Goal: Information Seeking & Learning: Learn about a topic

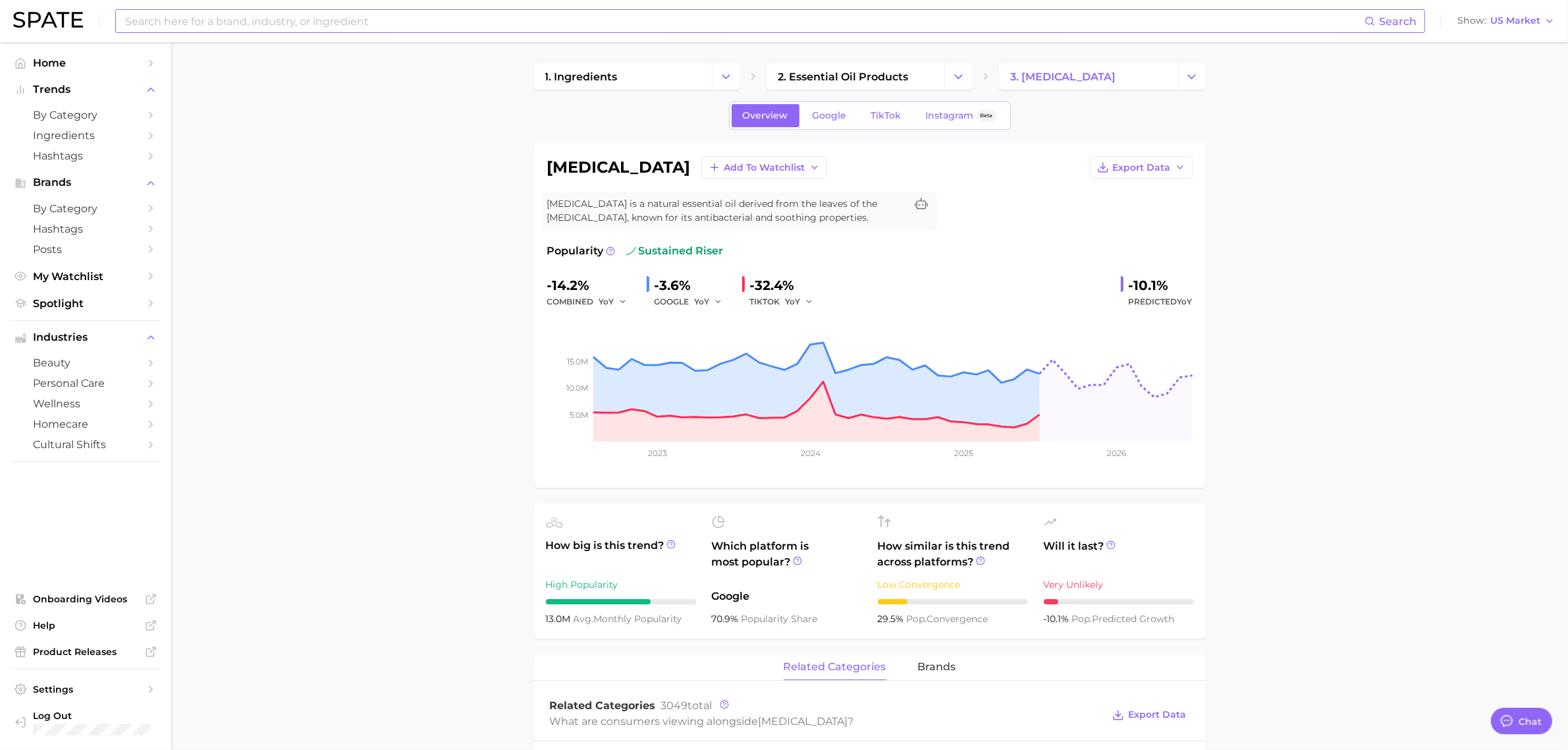
scroll to position [1647, 0]
click at [261, 19] on input at bounding box center [744, 21] width 1240 height 22
click at [258, 17] on input at bounding box center [744, 21] width 1240 height 22
type input "h"
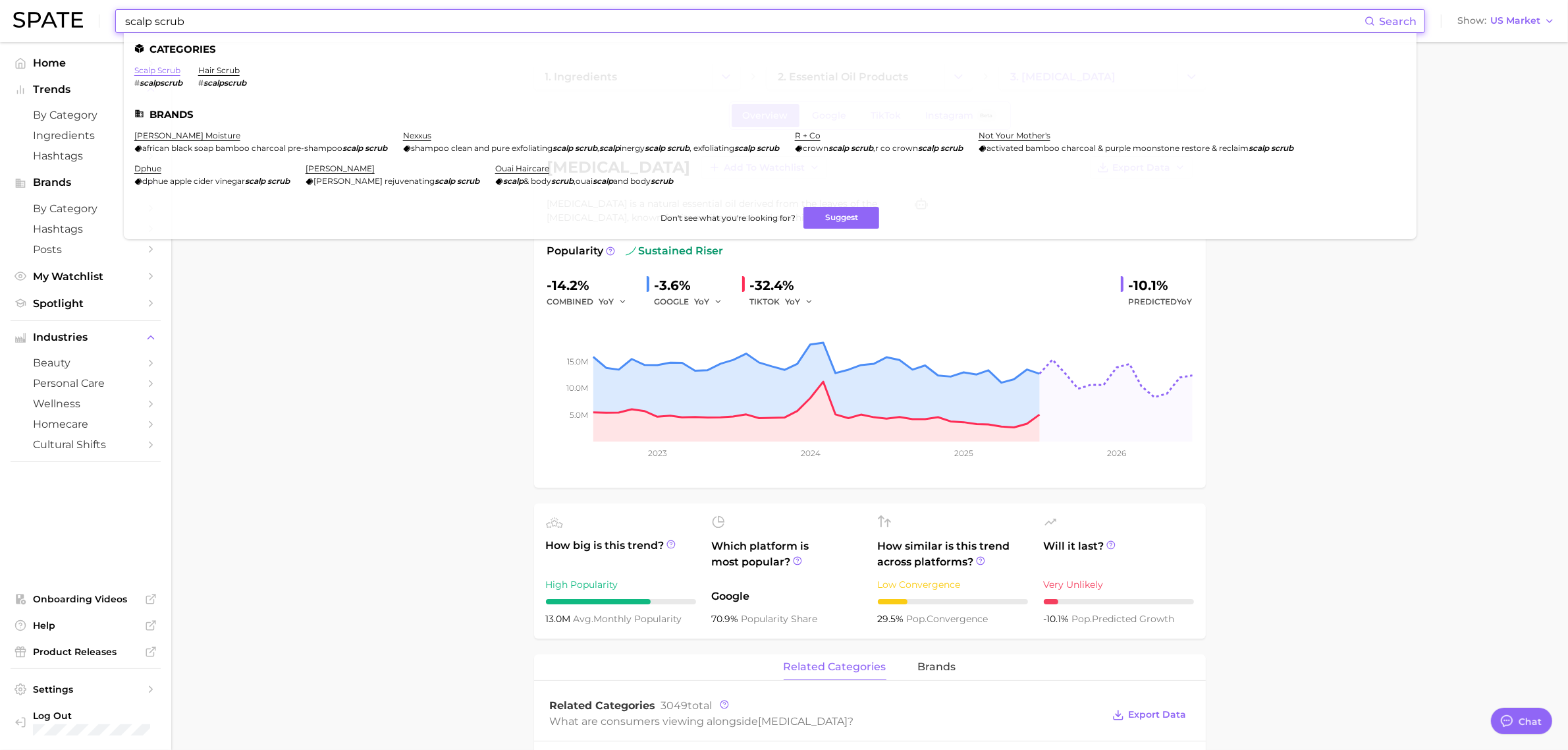
type input "scalp scrub"
click at [176, 69] on link "scalp scrub" at bounding box center [158, 70] width 46 height 10
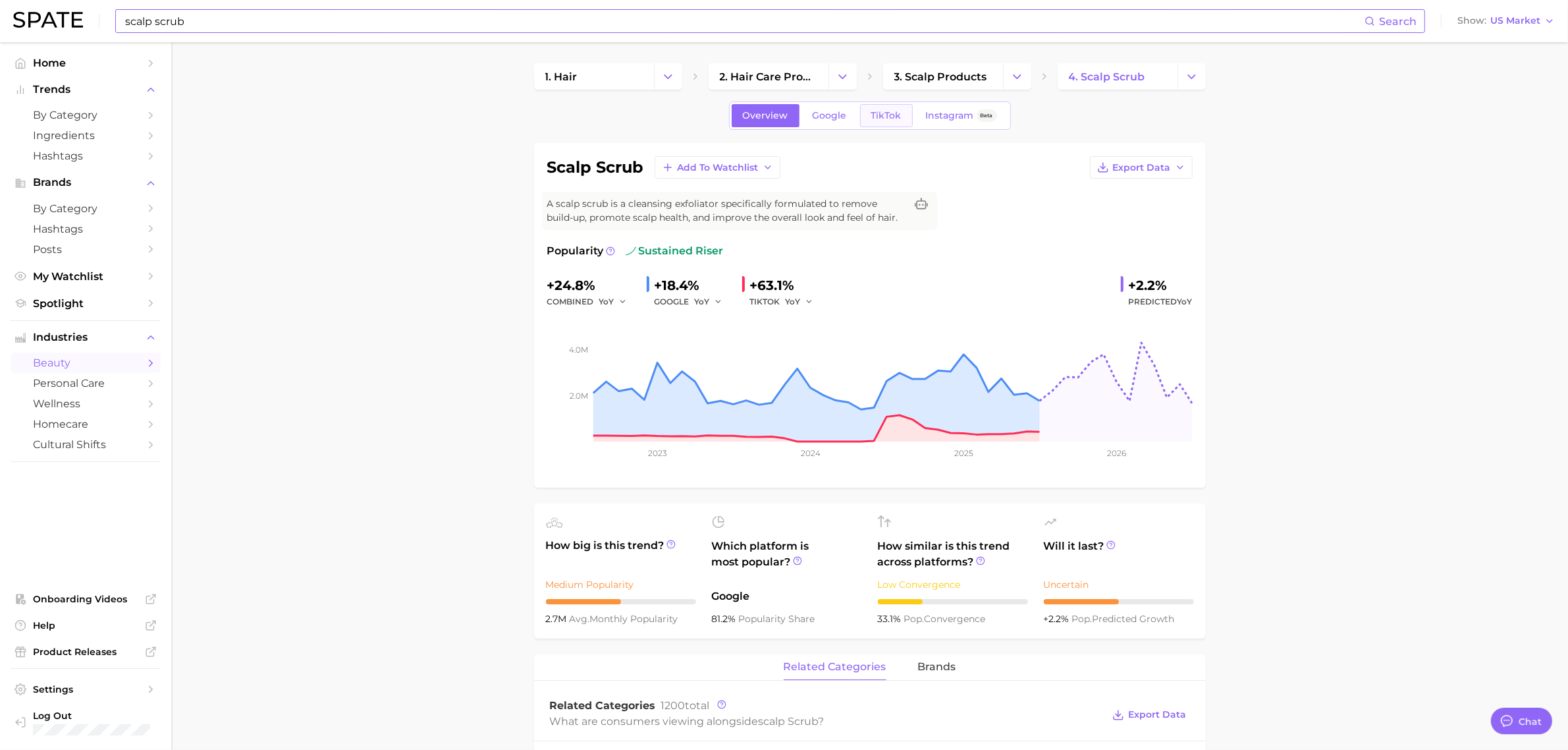
click at [875, 119] on span "TikTok" at bounding box center [886, 115] width 30 height 12
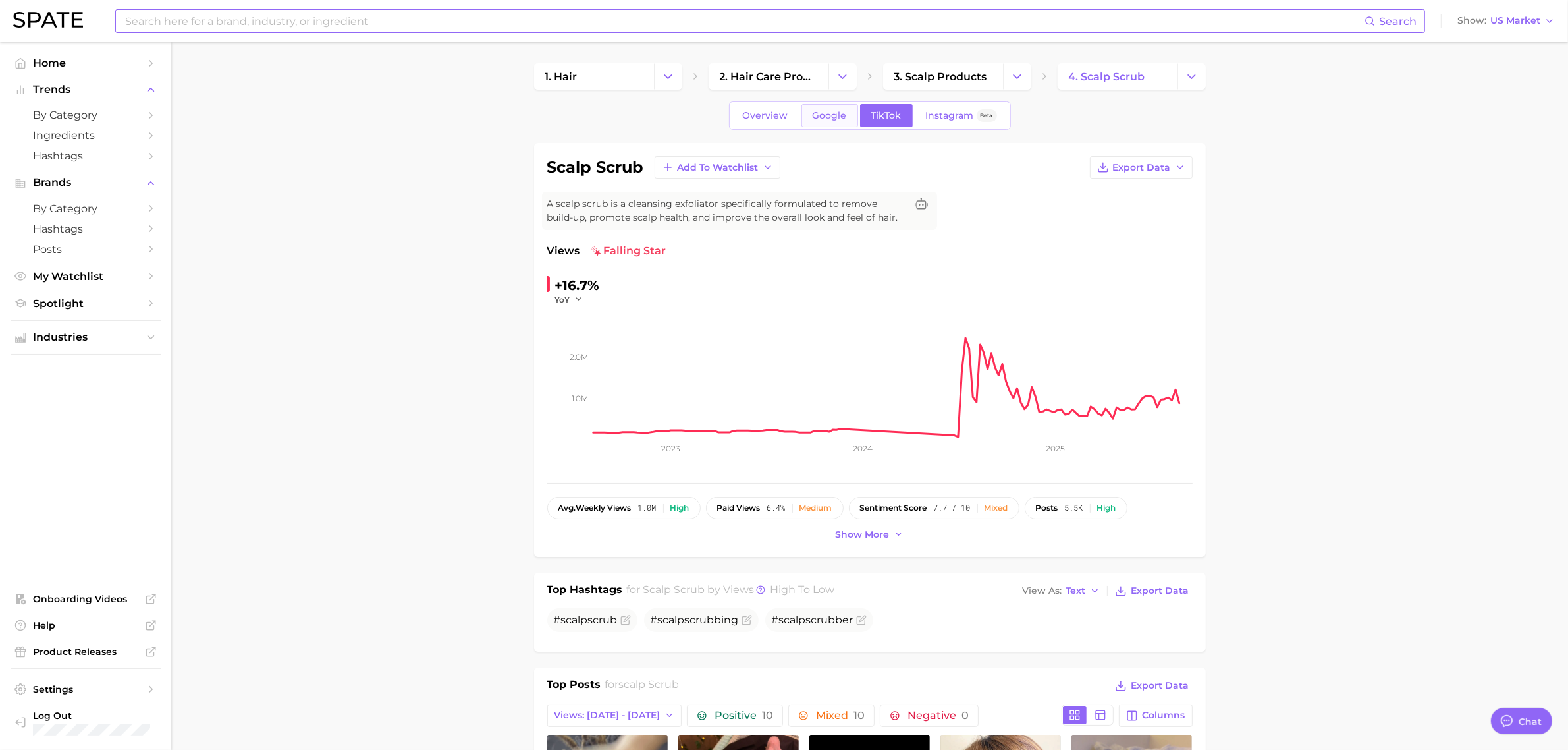
click at [820, 122] on link "Google" at bounding box center [829, 116] width 56 height 23
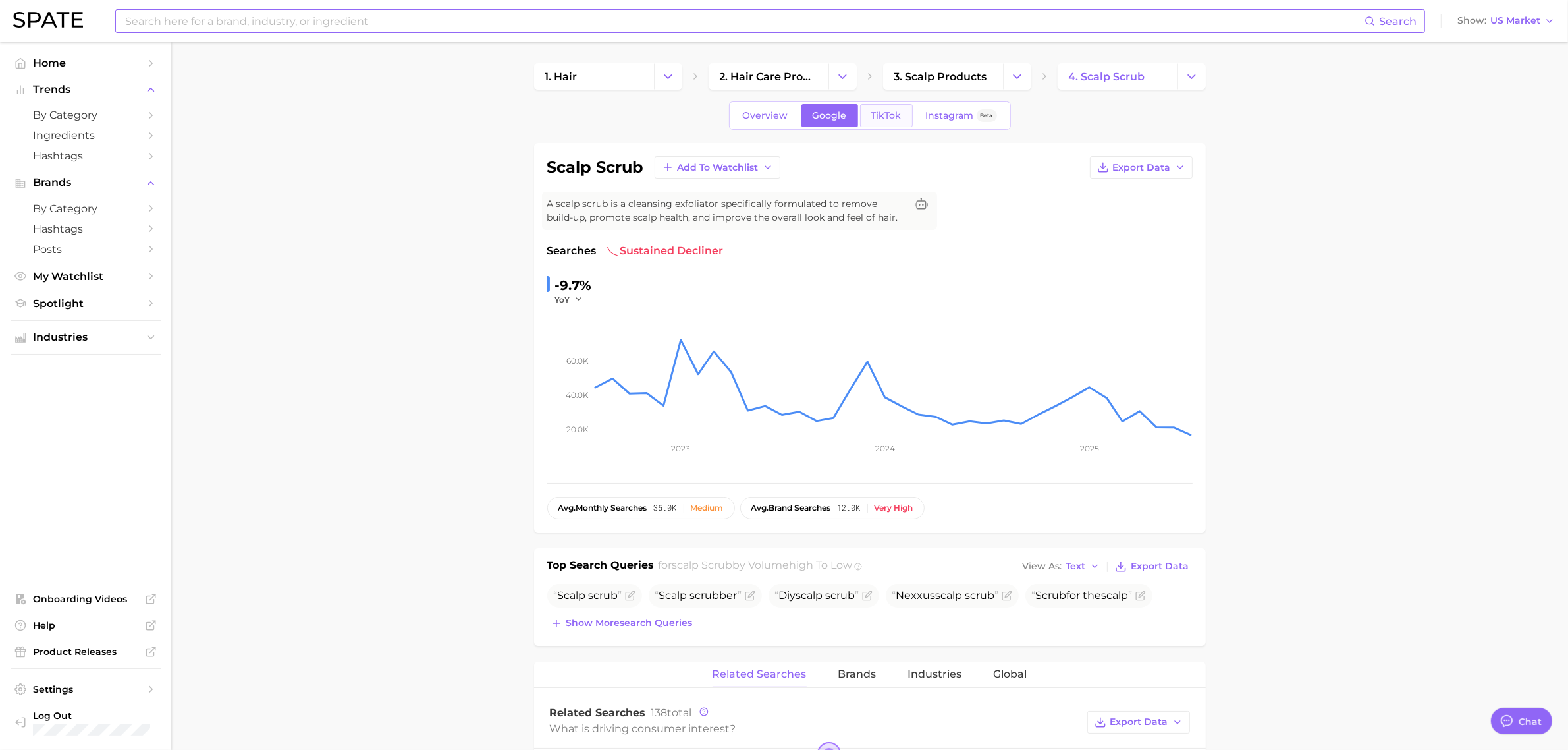
click at [860, 117] on link "TikTok" at bounding box center [886, 116] width 53 height 23
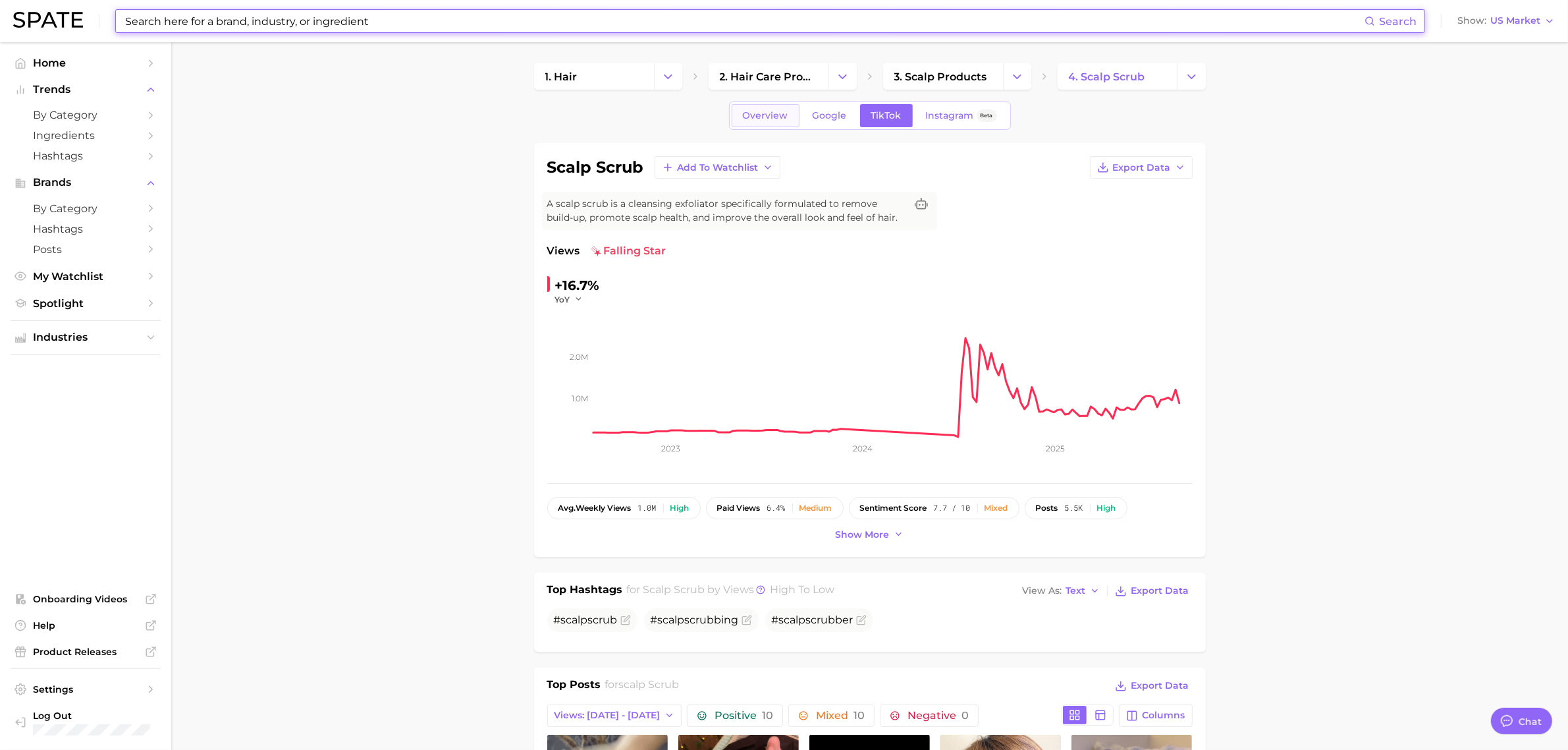
click at [788, 113] on link "Overview" at bounding box center [766, 116] width 68 height 23
